Goal: Find specific page/section: Find specific page/section

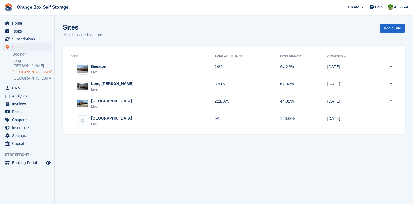
click at [22, 69] on link "[GEOGRAPHIC_DATA]" at bounding box center [32, 71] width 39 height 5
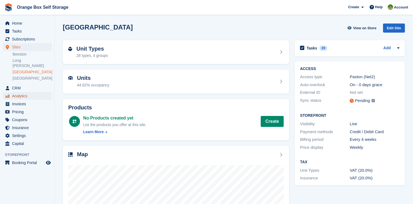
click at [24, 92] on span "Analytics" at bounding box center [28, 96] width 33 height 8
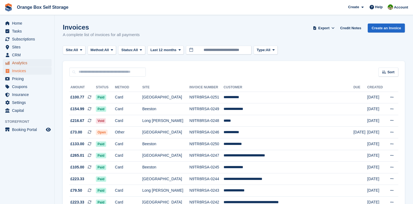
drag, startPoint x: 19, startPoint y: 63, endPoint x: 18, endPoint y: 60, distance: 3.2
click at [19, 63] on span "Analytics" at bounding box center [28, 63] width 33 height 8
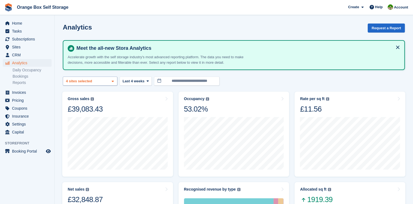
click at [114, 81] on span at bounding box center [113, 81] width 4 height 4
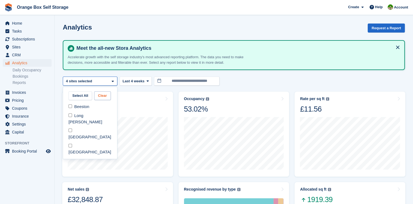
click at [97, 94] on button "Clear" at bounding box center [102, 95] width 17 height 9
select select "****"
